Goal: Entertainment & Leisure: Consume media (video, audio)

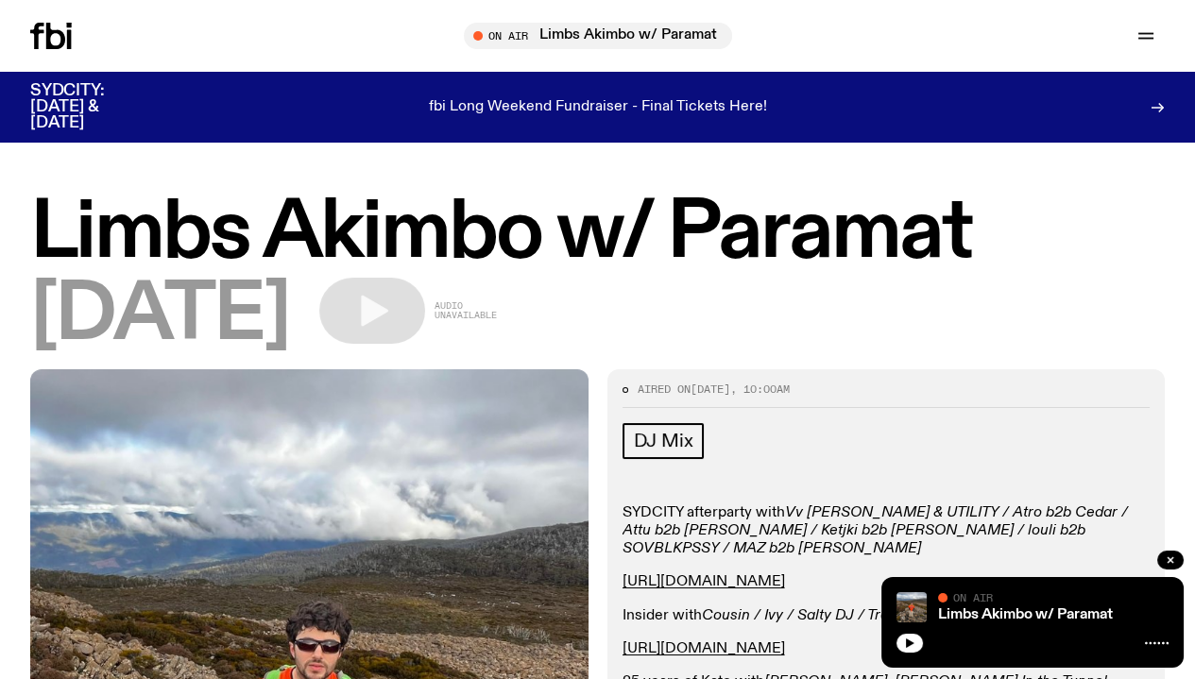
click at [46, 35] on icon at bounding box center [51, 36] width 42 height 26
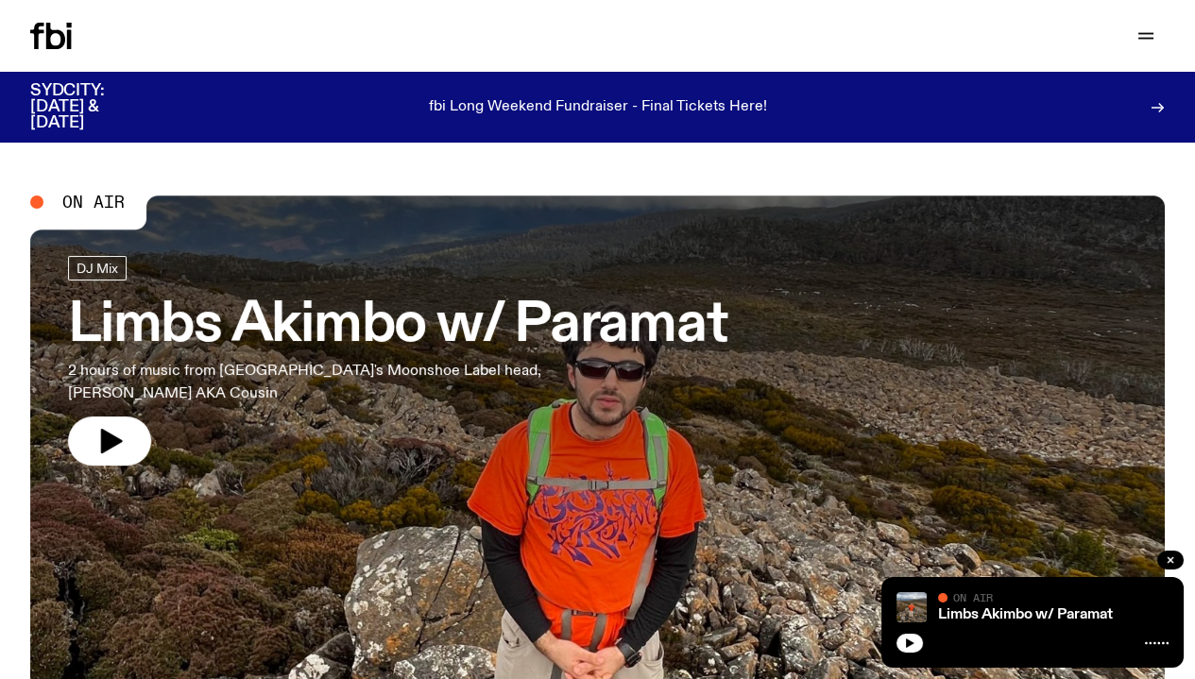
click at [65, 39] on icon at bounding box center [55, 36] width 19 height 26
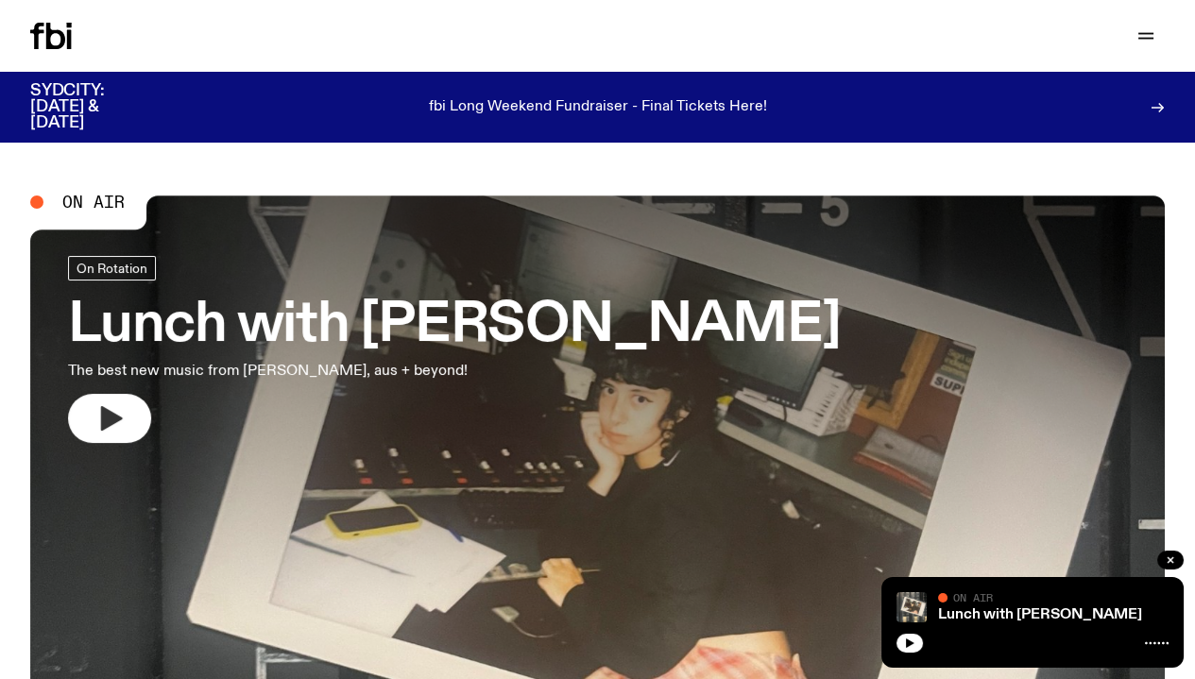
click at [118, 421] on icon "button" at bounding box center [109, 418] width 30 height 30
